Goal: Task Accomplishment & Management: Manage account settings

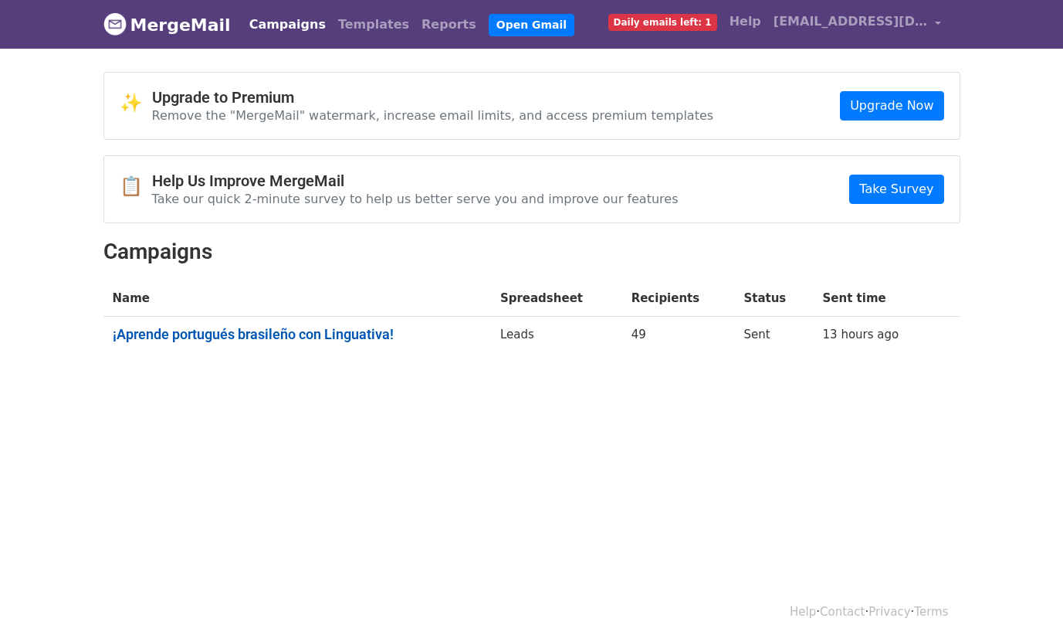
click at [311, 336] on link "¡Aprende portugués brasileño con Linguativa!" at bounding box center [297, 334] width 369 height 17
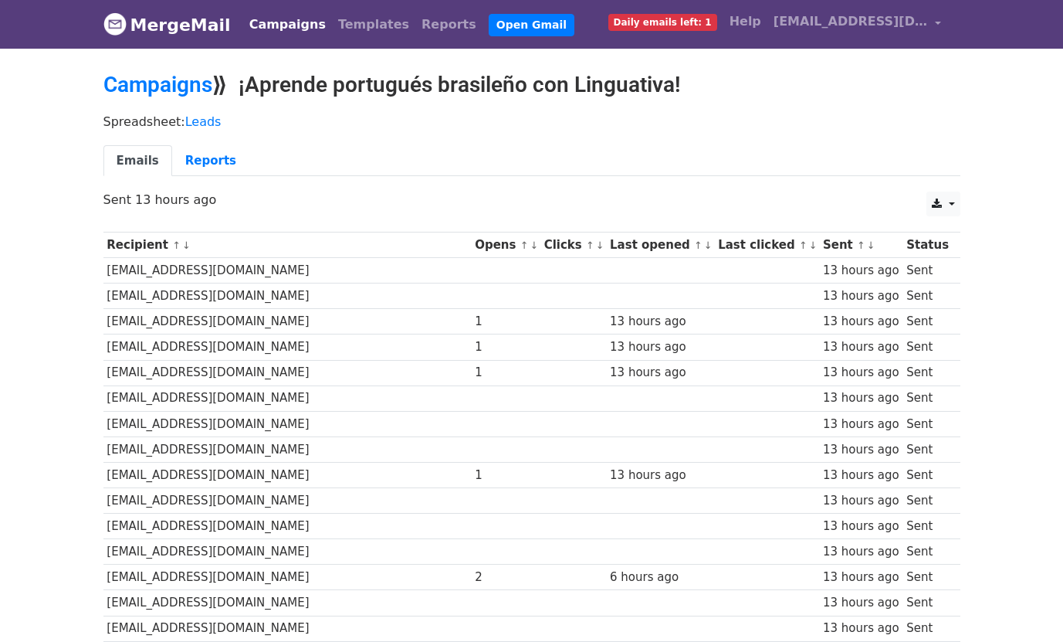
click at [471, 243] on th "Opens ↑ ↓" at bounding box center [506, 244] width 70 height 25
click at [530, 247] on link "↓" at bounding box center [534, 245] width 8 height 12
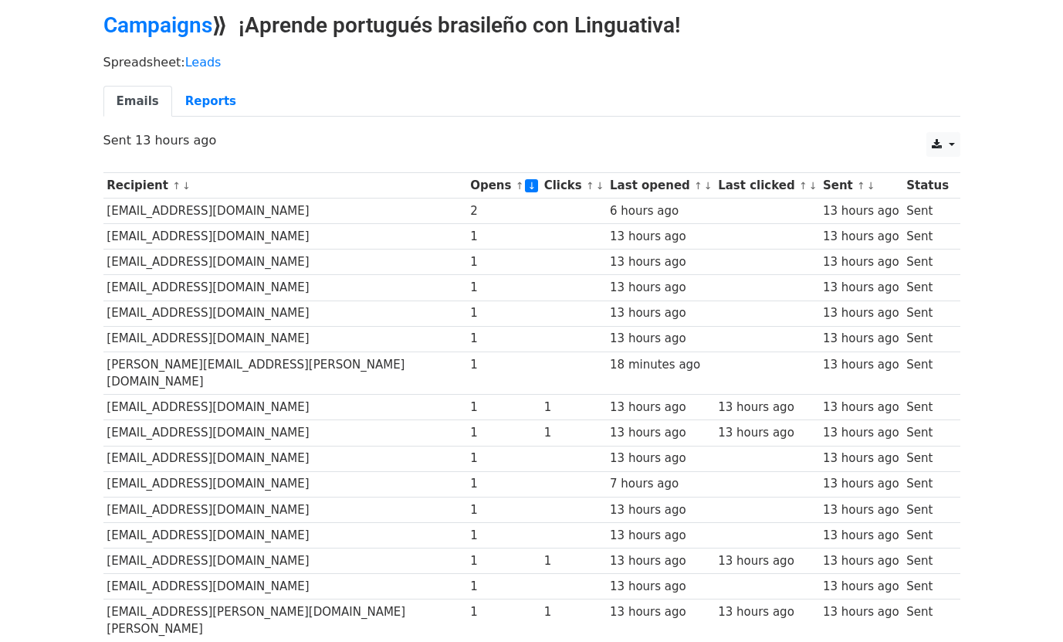
scroll to position [56, 0]
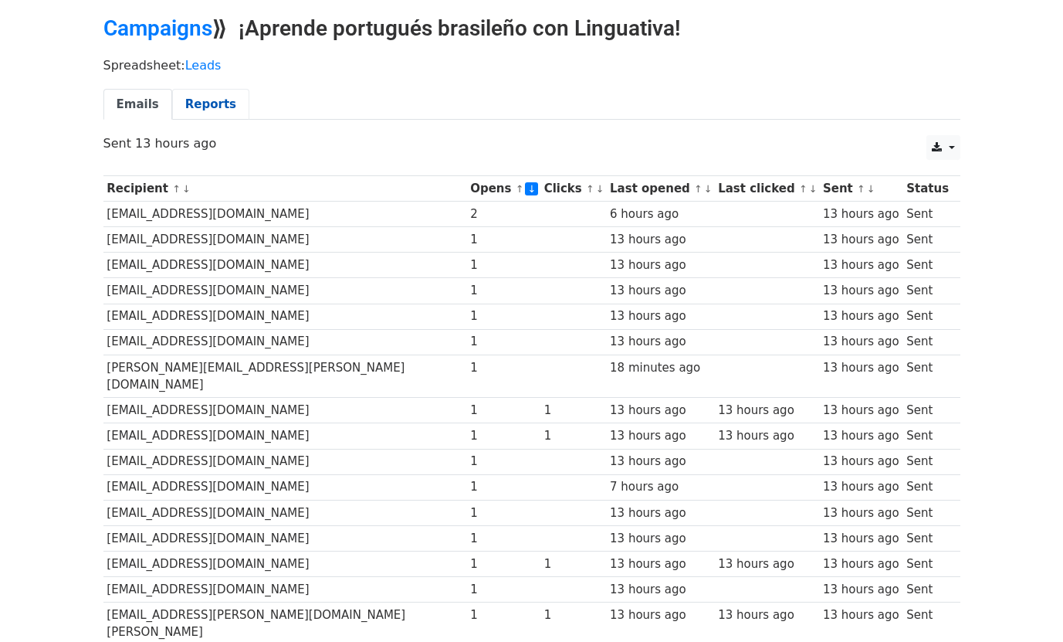
click at [215, 110] on link "Reports" at bounding box center [210, 105] width 77 height 32
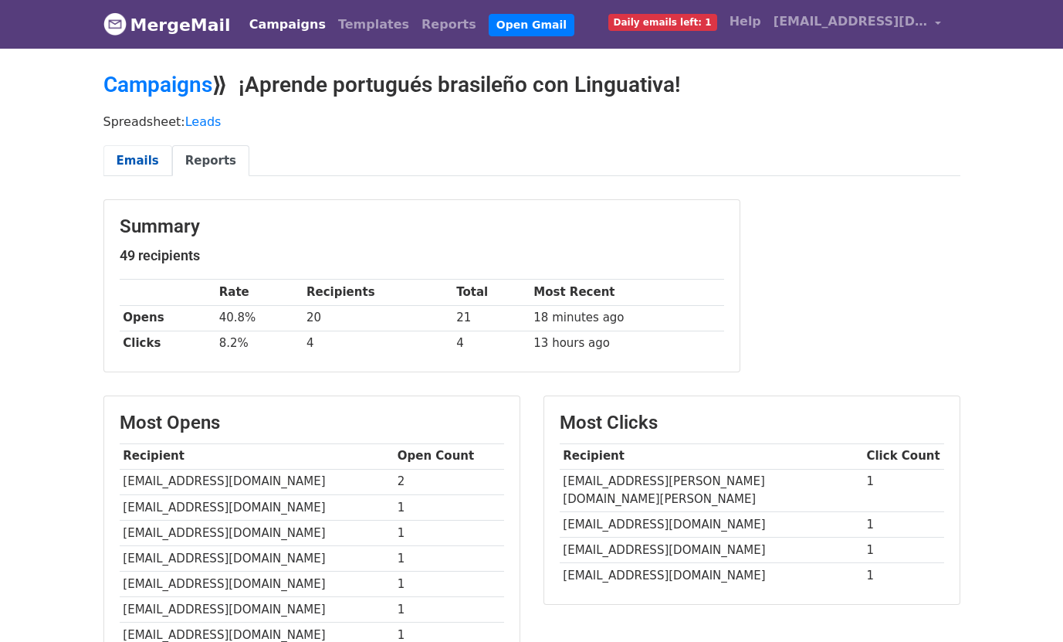
click at [137, 161] on link "Emails" at bounding box center [137, 161] width 69 height 32
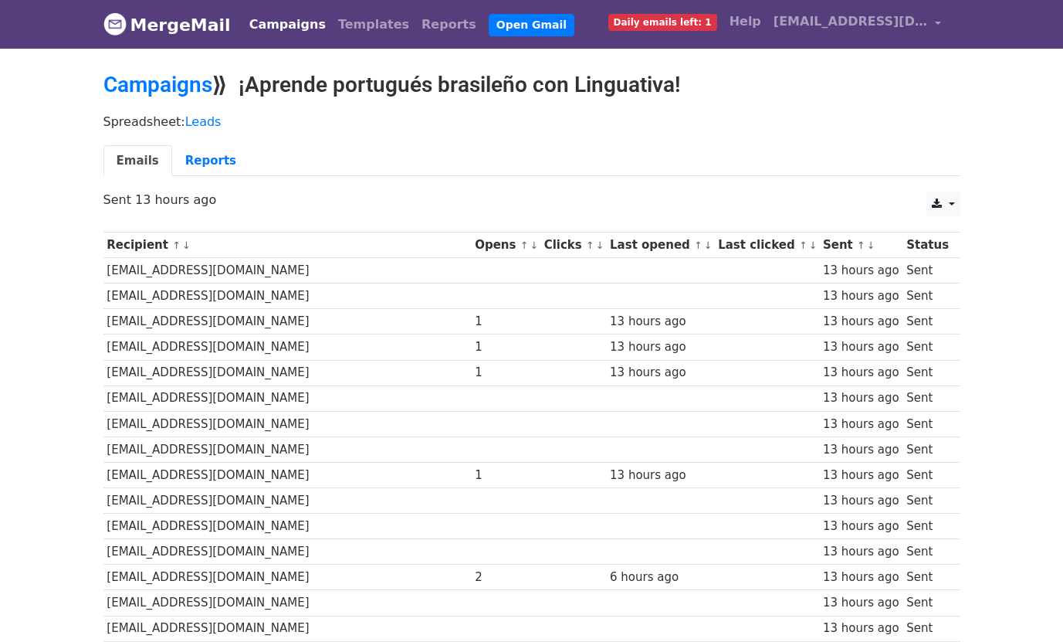
click at [530, 248] on link "↓" at bounding box center [534, 245] width 8 height 12
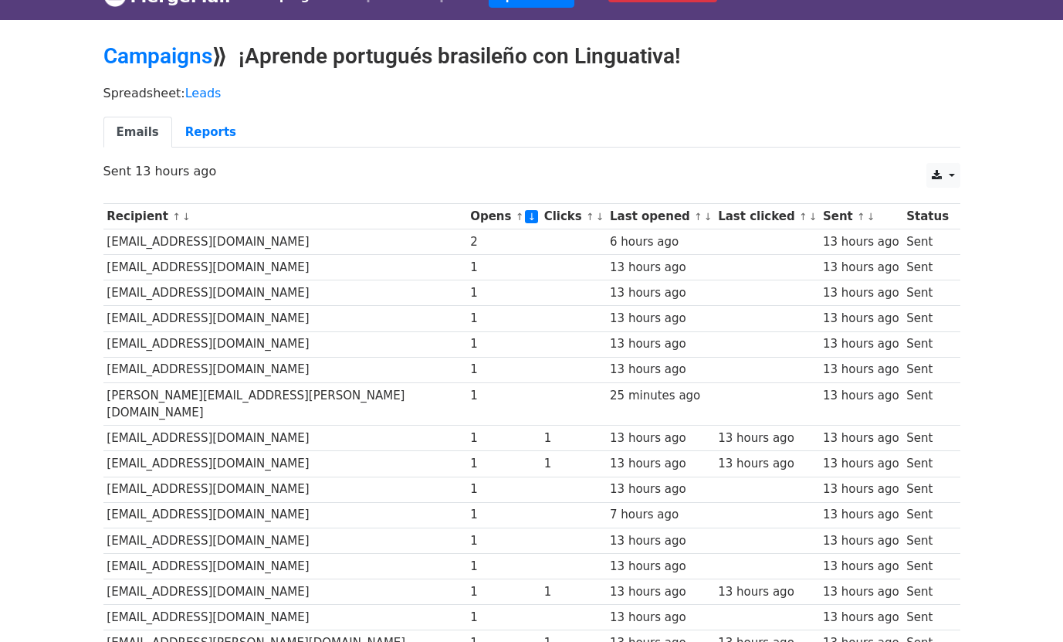
scroll to position [25, 0]
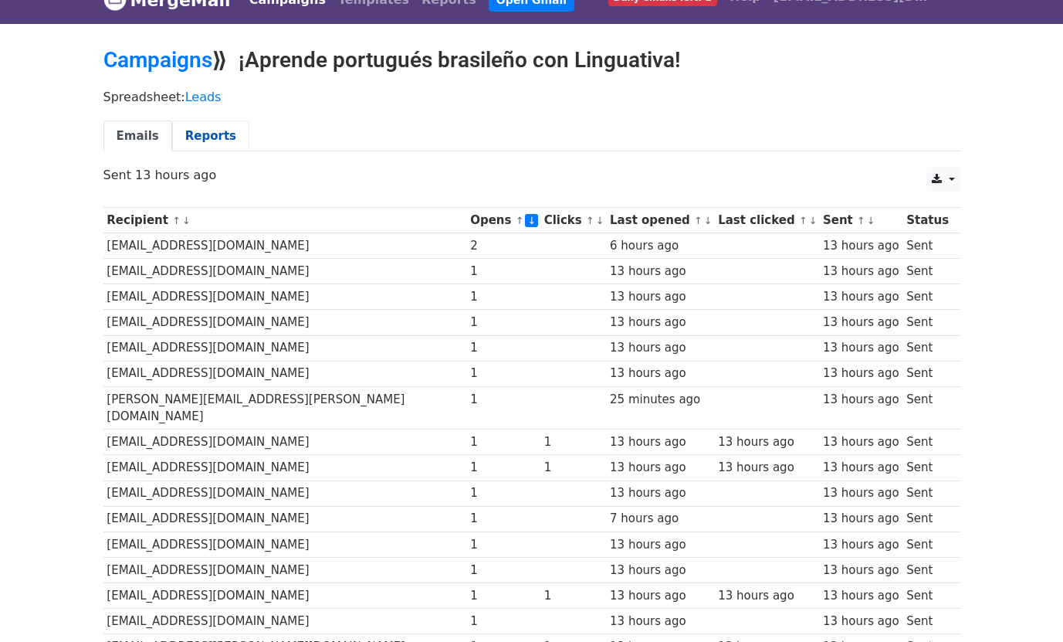
click at [205, 140] on link "Reports" at bounding box center [210, 136] width 77 height 32
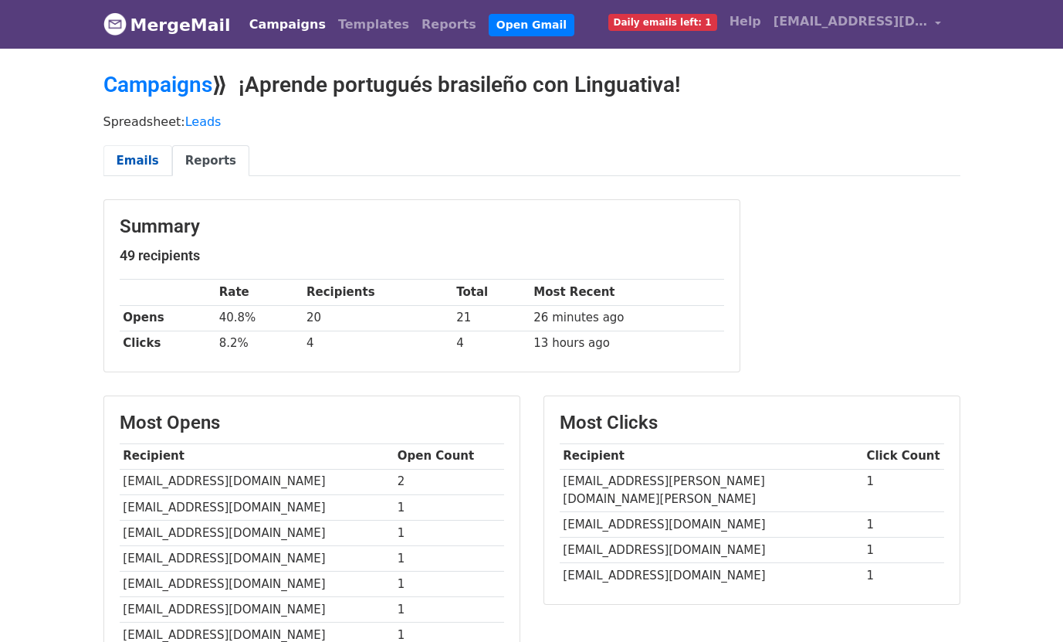
click at [133, 157] on link "Emails" at bounding box center [137, 161] width 69 height 32
